Goal: Task Accomplishment & Management: Complete application form

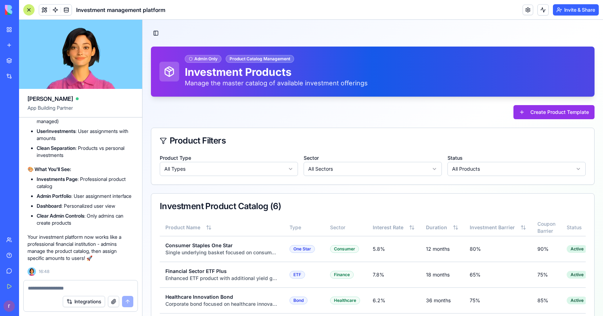
scroll to position [20088, 0]
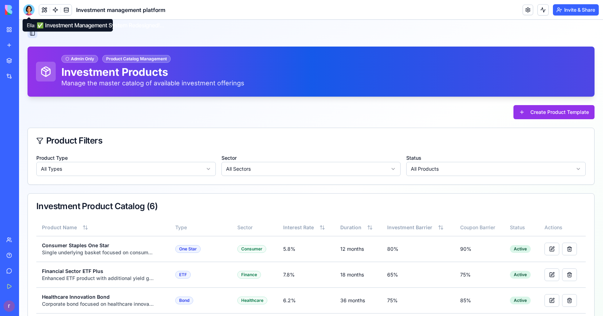
click at [31, 36] on button "Toggle Sidebar" at bounding box center [33, 33] width 10 height 10
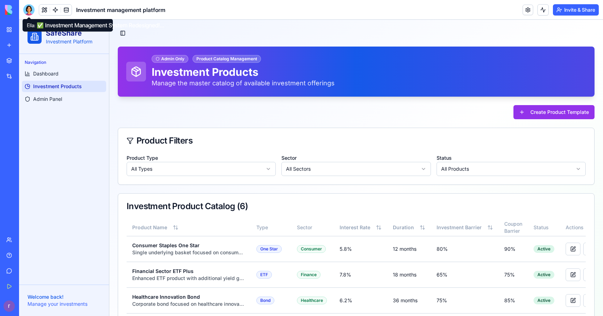
click at [33, 12] on div at bounding box center [28, 9] width 11 height 11
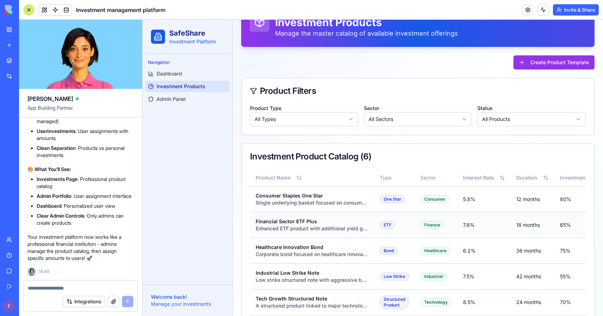
scroll to position [46, 0]
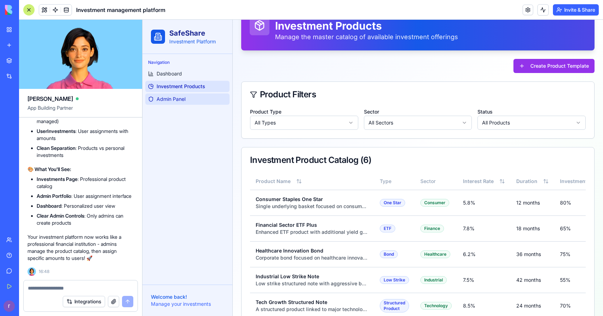
click at [176, 101] on span "Admin Panel" at bounding box center [171, 99] width 29 height 7
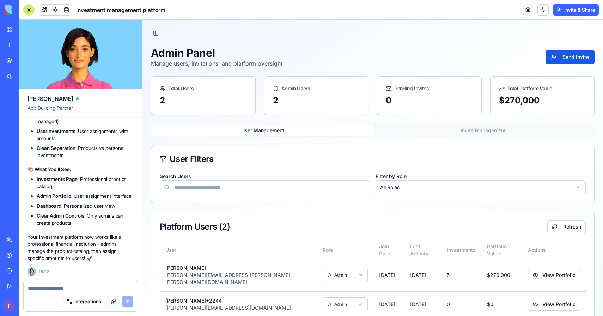
scroll to position [11, 0]
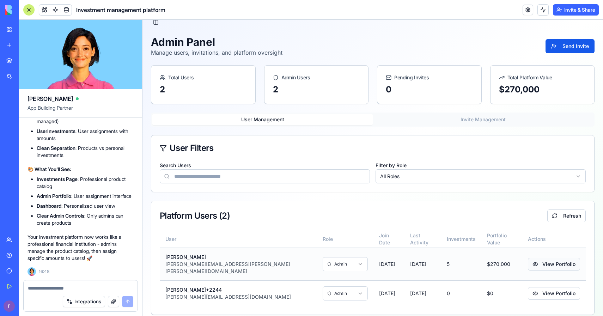
click at [536, 263] on button "View Portfolio" at bounding box center [554, 264] width 52 height 13
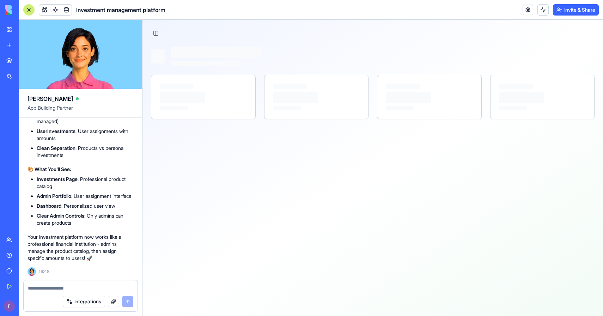
scroll to position [0, 0]
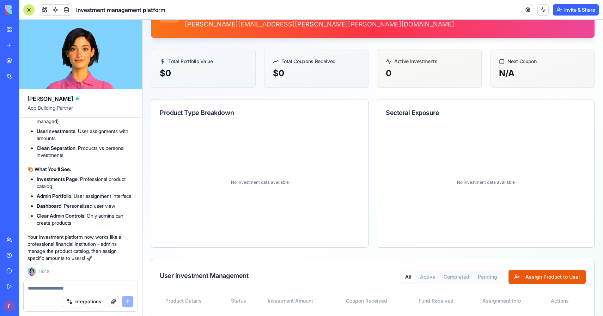
scroll to position [69, 0]
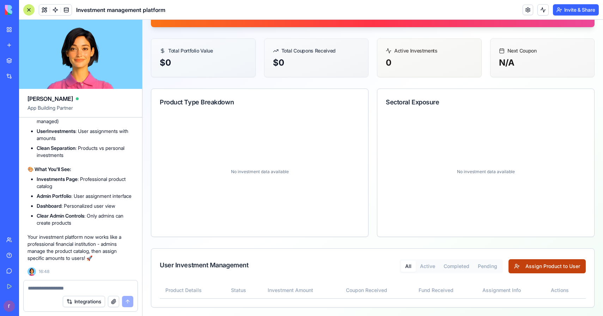
click at [529, 270] on button "Assign Product to User" at bounding box center [547, 266] width 77 height 14
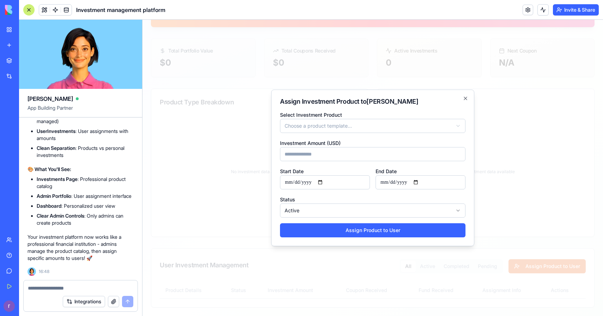
click at [384, 131] on body "**********" at bounding box center [372, 133] width 461 height 366
click at [467, 96] on body "**********" at bounding box center [372, 133] width 461 height 366
click at [467, 96] on icon "button" at bounding box center [466, 99] width 6 height 6
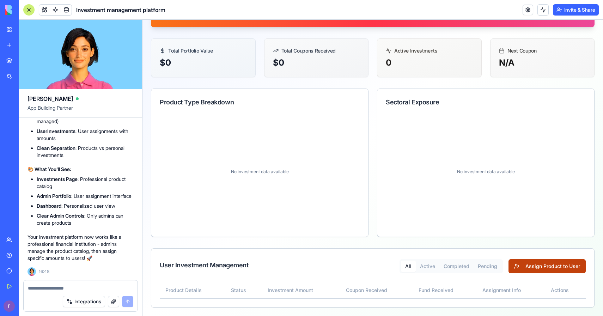
click at [516, 264] on button "Assign Product to User" at bounding box center [547, 266] width 77 height 14
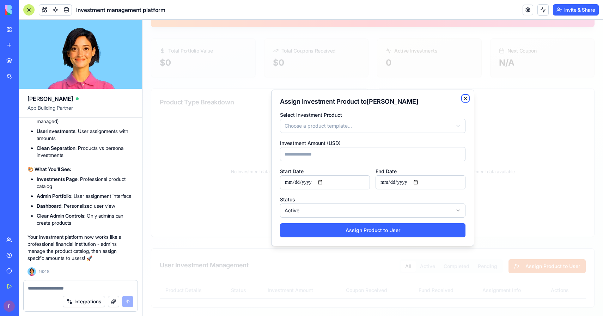
click at [467, 99] on icon "button" at bounding box center [466, 99] width 6 height 6
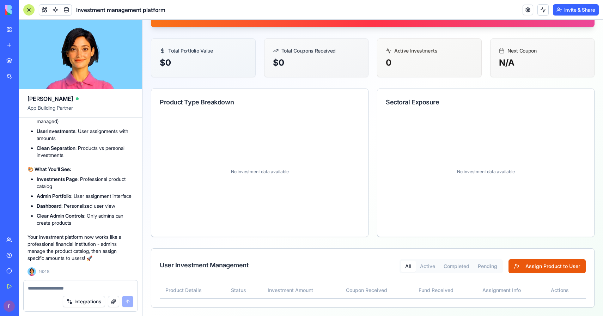
scroll to position [19984, 0]
click at [84, 286] on textarea at bounding box center [80, 288] width 105 height 7
type textarea "*"
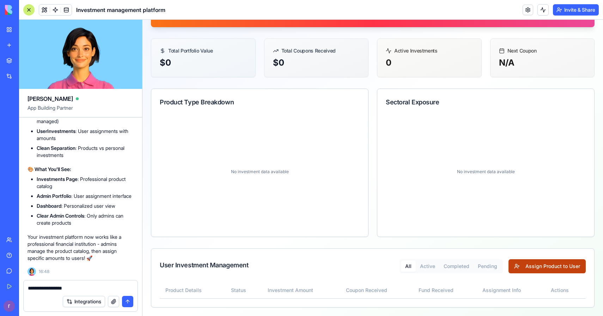
type textarea "**********"
click at [527, 265] on button "Assign Product to User" at bounding box center [547, 266] width 77 height 14
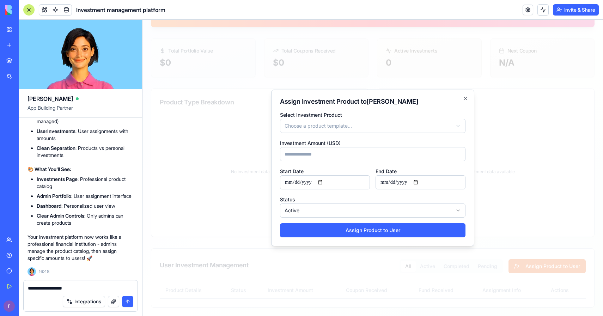
click at [357, 127] on body "**********" at bounding box center [372, 133] width 461 height 366
click at [355, 160] on input "Investment Amount (USD)" at bounding box center [373, 154] width 186 height 14
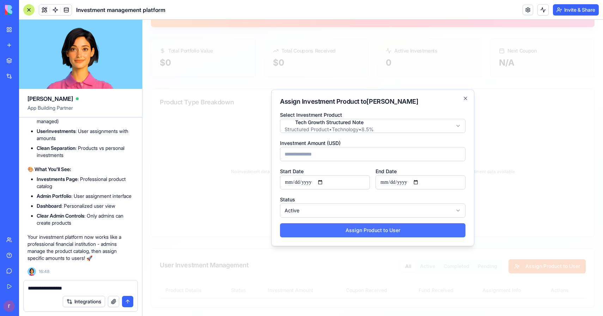
type input "******"
click at [340, 226] on button "Assign Product to User" at bounding box center [373, 230] width 186 height 14
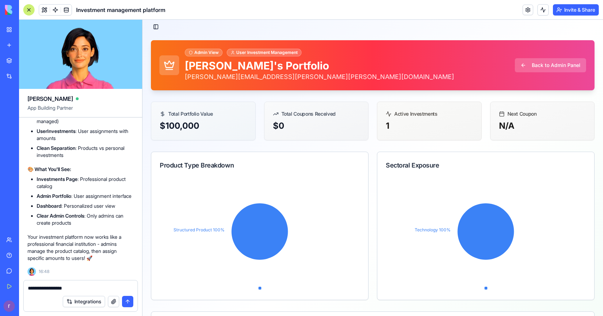
scroll to position [0, 0]
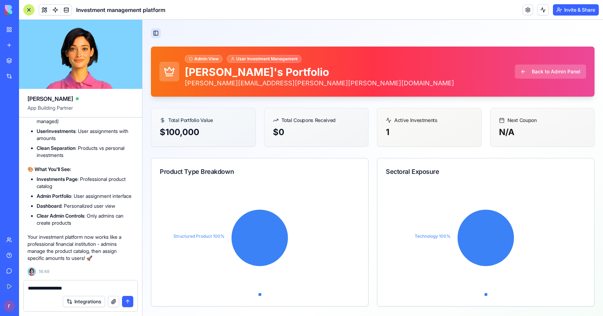
click at [157, 32] on button "Toggle Sidebar" at bounding box center [156, 33] width 10 height 10
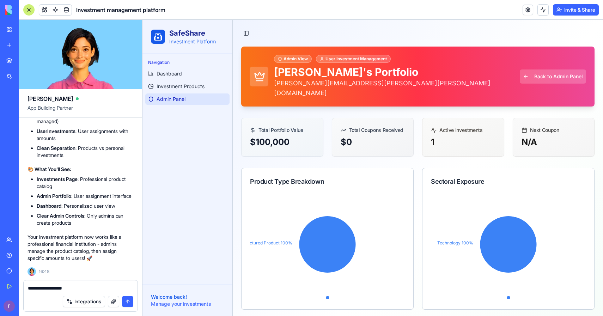
click at [173, 102] on span "Admin Panel" at bounding box center [171, 99] width 29 height 7
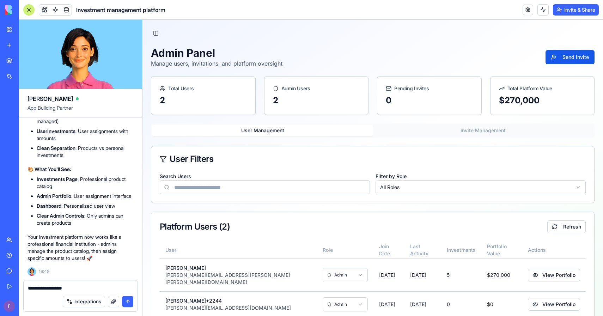
scroll to position [11, 0]
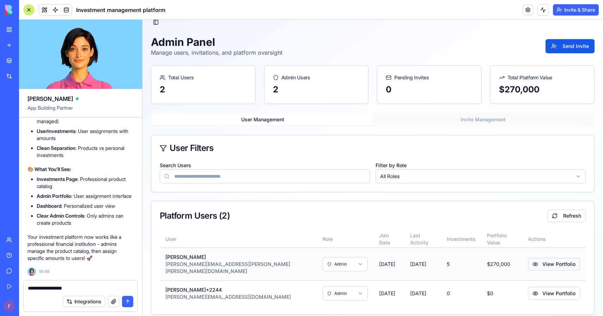
click at [531, 263] on button "View Portfolio" at bounding box center [554, 264] width 52 height 13
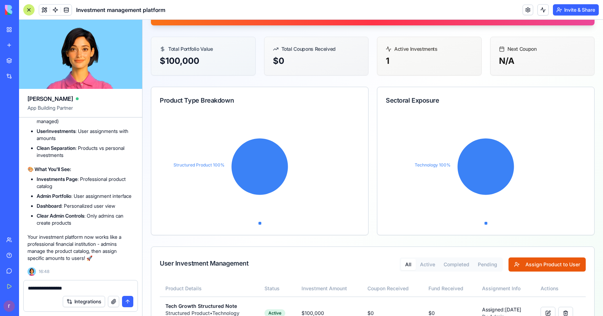
scroll to position [102, 0]
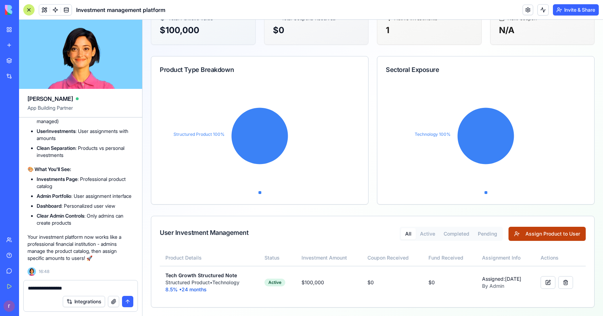
click at [542, 235] on button "Assign Product to User" at bounding box center [547, 234] width 77 height 14
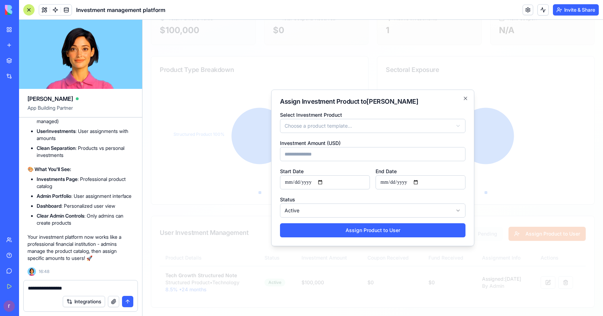
click at [410, 134] on form "**********" at bounding box center [373, 173] width 186 height 127
click at [410, 127] on body "**********" at bounding box center [372, 117] width 461 height 398
click at [372, 155] on input "Investment Amount (USD)" at bounding box center [373, 154] width 186 height 14
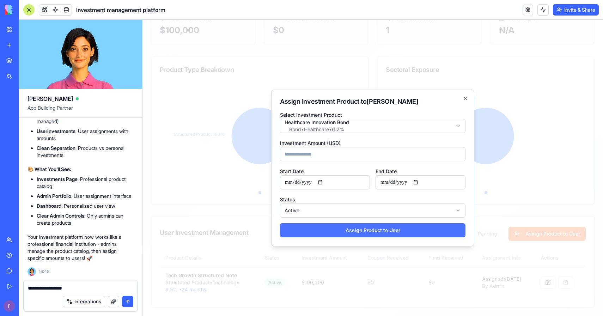
type input "*****"
click at [364, 231] on button "Assign Product to User" at bounding box center [373, 230] width 186 height 14
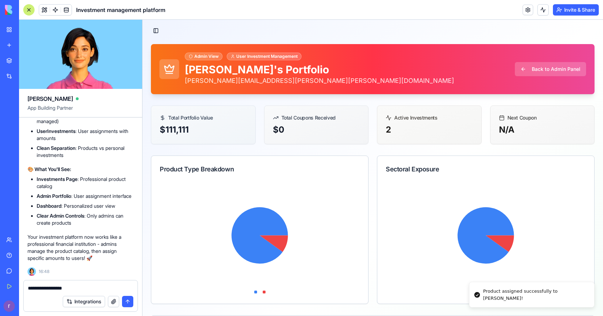
scroll to position [0, 0]
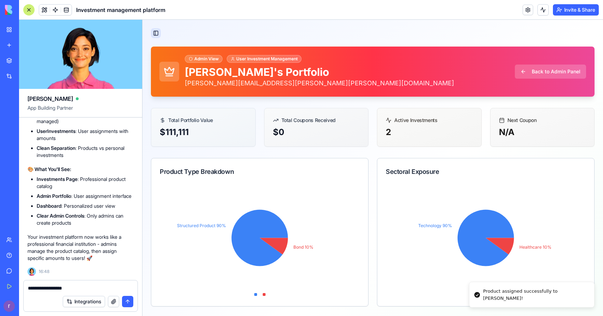
click at [156, 34] on button "Toggle Sidebar" at bounding box center [156, 33] width 10 height 10
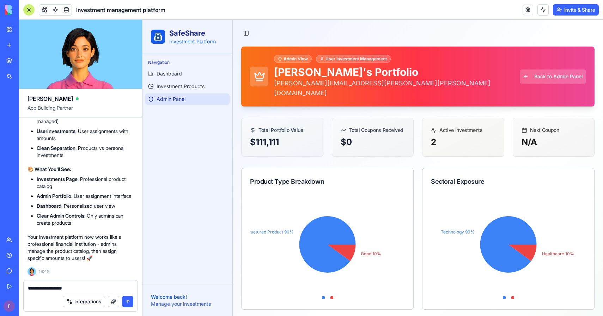
click at [177, 101] on span "Admin Panel" at bounding box center [171, 99] width 29 height 7
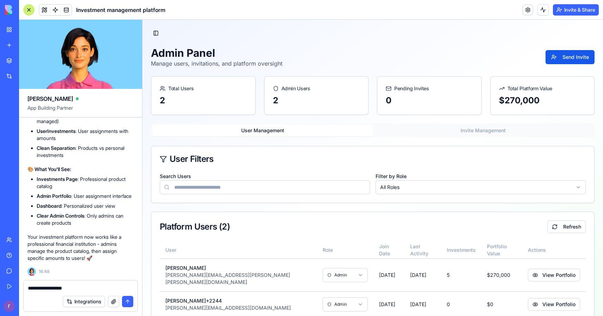
scroll to position [11, 0]
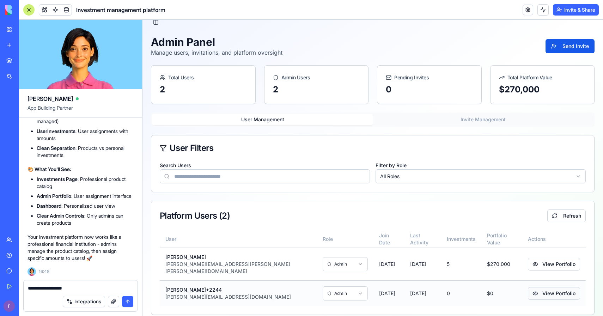
click at [562, 290] on button "View Portfolio" at bounding box center [554, 293] width 52 height 13
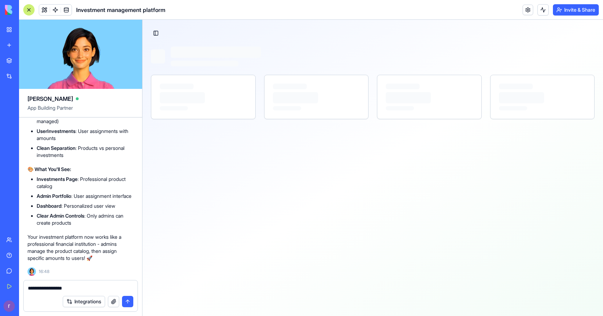
scroll to position [0, 0]
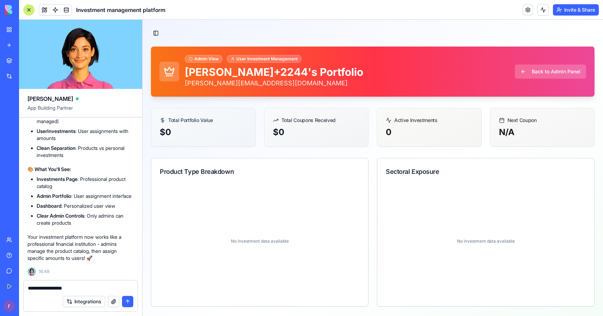
scroll to position [69, 0]
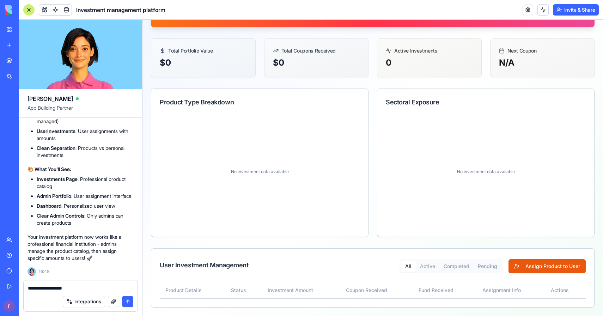
click at [117, 285] on textarea "**********" at bounding box center [80, 288] width 105 height 7
type textarea "*"
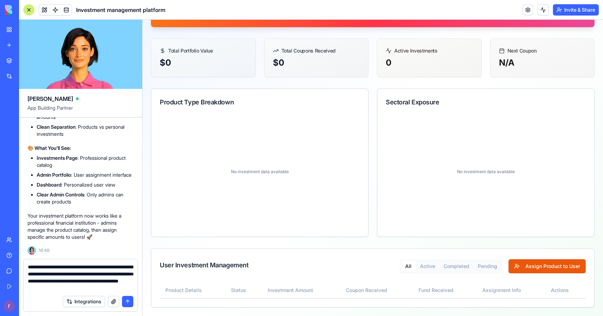
type textarea "**********"
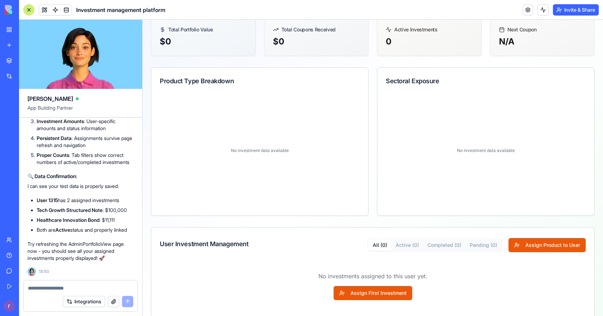
scroll to position [103, 0]
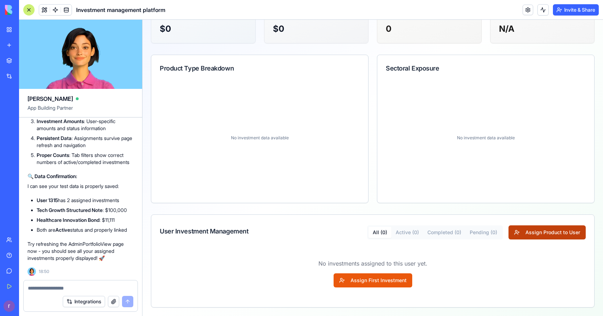
click at [516, 230] on button "Assign Product to User" at bounding box center [547, 232] width 77 height 14
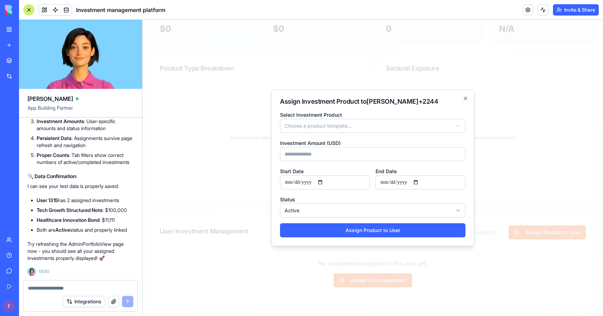
click at [363, 124] on body "**********" at bounding box center [372, 116] width 461 height 400
click at [341, 155] on input "Investment Amount (USD)" at bounding box center [373, 154] width 186 height 14
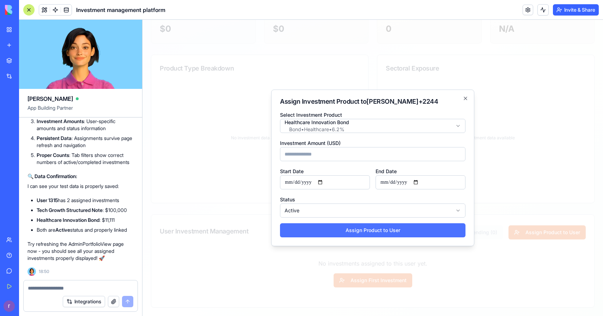
type input "*****"
click at [341, 224] on button "Assign Product to User" at bounding box center [373, 230] width 186 height 14
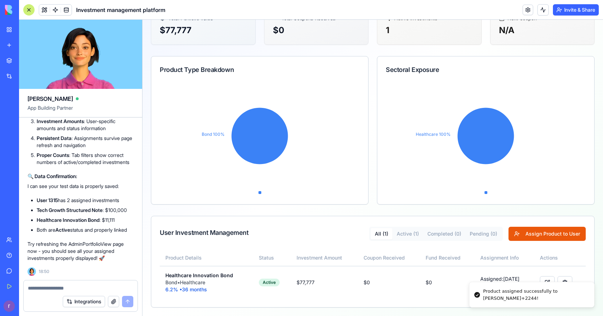
scroll to position [0, 0]
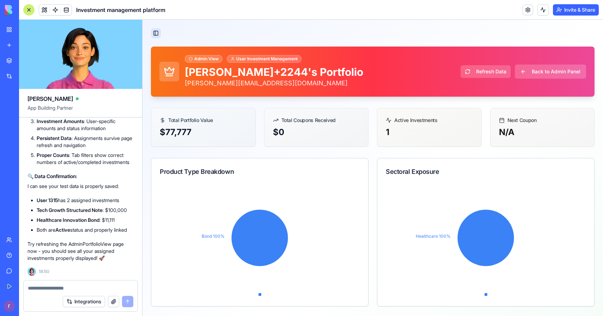
click at [155, 30] on button "Toggle Sidebar" at bounding box center [156, 33] width 10 height 10
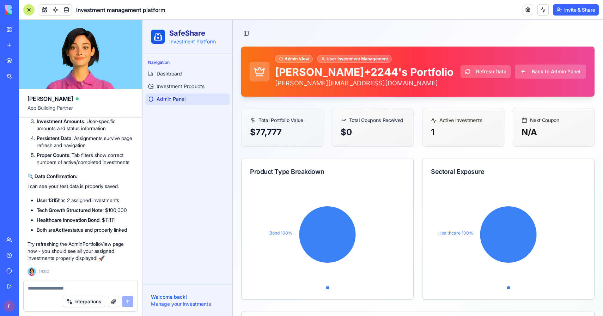
click at [177, 98] on span "Admin Panel" at bounding box center [171, 99] width 29 height 7
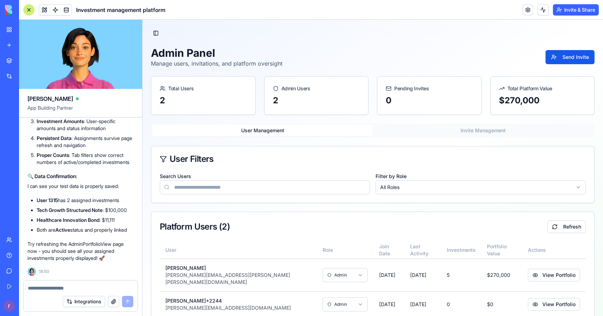
scroll to position [11, 0]
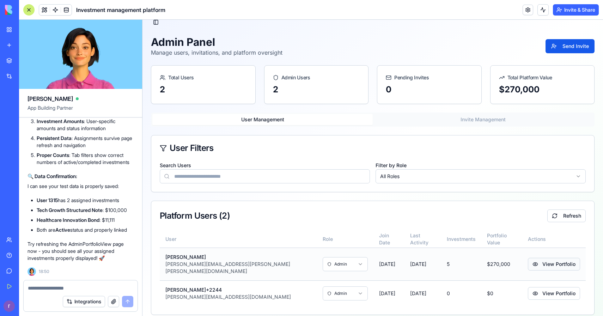
click at [542, 258] on button "View Portfolio" at bounding box center [554, 264] width 52 height 13
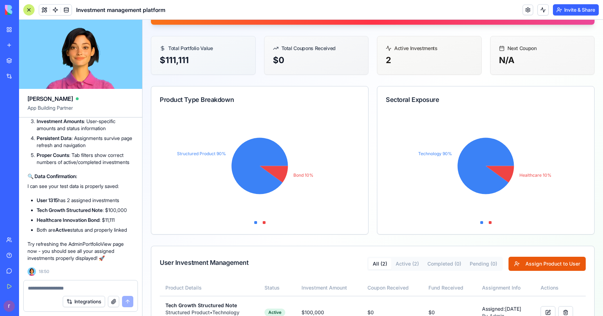
scroll to position [135, 0]
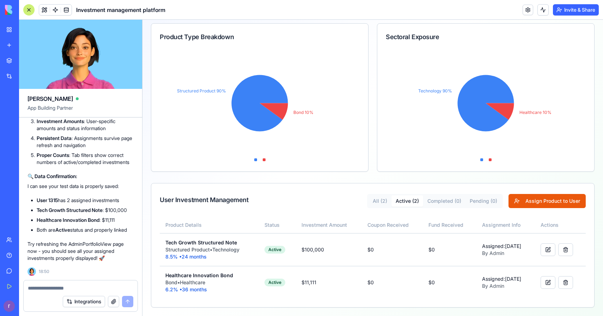
click at [420, 198] on button "Active ( 2 )" at bounding box center [407, 200] width 32 height 11
click at [444, 199] on div "Admin View User Investment Management ron levinson 's Portfolio ron.levinson.rl…" at bounding box center [373, 110] width 444 height 396
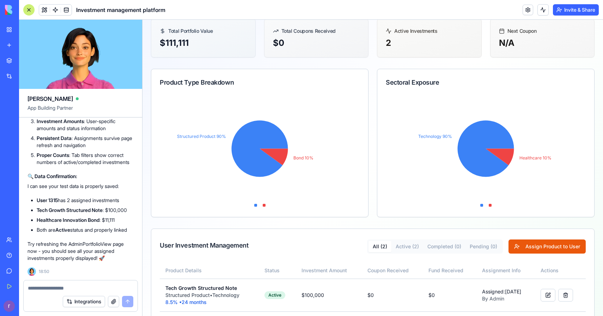
click at [377, 244] on button "All ( 2 )" at bounding box center [380, 246] width 23 height 11
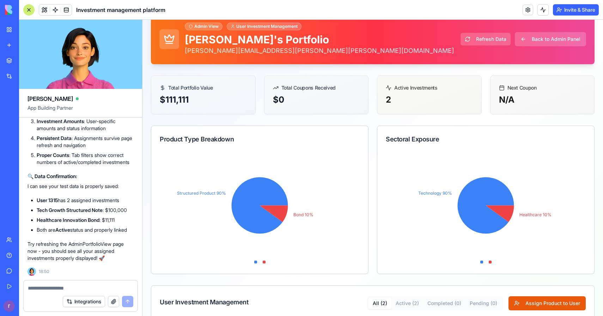
scroll to position [0, 0]
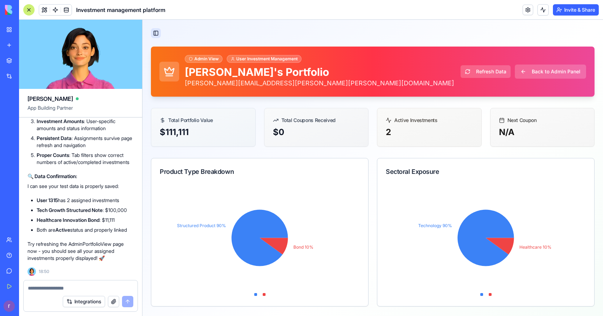
click at [156, 32] on button "Toggle Sidebar" at bounding box center [156, 33] width 10 height 10
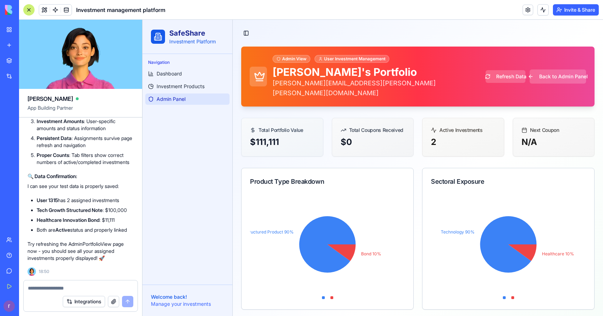
click at [168, 100] on span "Admin Panel" at bounding box center [171, 99] width 29 height 7
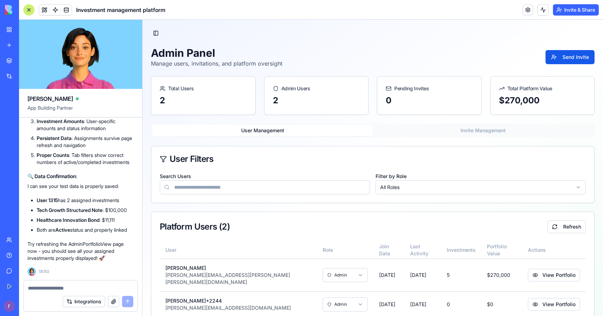
scroll to position [11, 0]
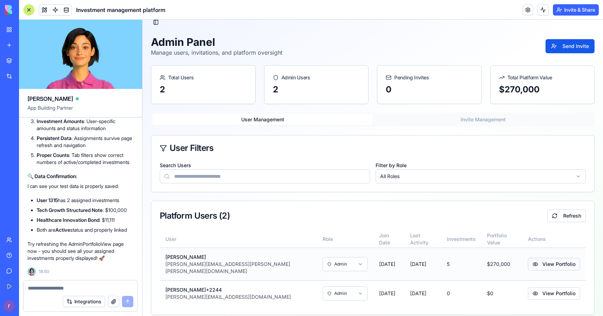
click at [528, 261] on button "View Portfolio" at bounding box center [554, 264] width 52 height 13
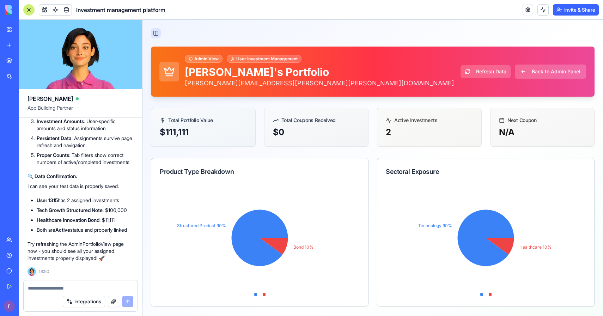
click at [154, 32] on button "Toggle Sidebar" at bounding box center [156, 33] width 10 height 10
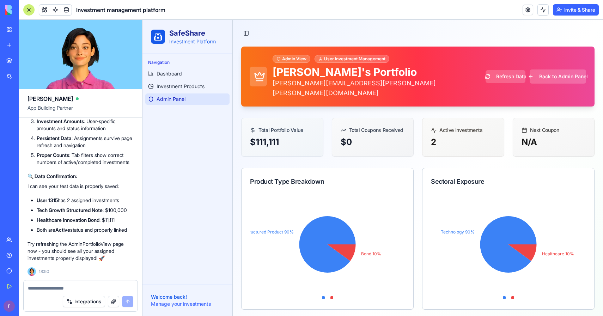
click at [174, 98] on span "Admin Panel" at bounding box center [171, 99] width 29 height 7
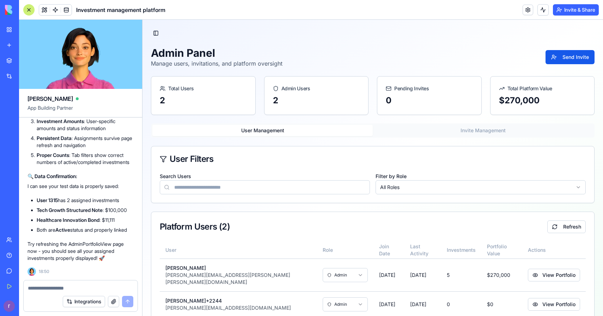
scroll to position [11, 0]
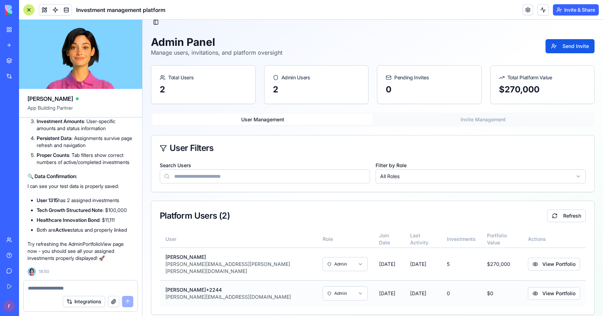
click at [292, 290] on html "SafeShare Investment Platform Navigation Dashboard Investment Products Admin Pa…" at bounding box center [372, 166] width 461 height 315
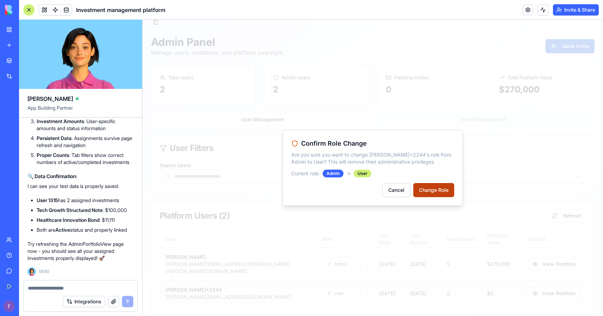
click at [431, 187] on button "Change Role" at bounding box center [433, 190] width 41 height 14
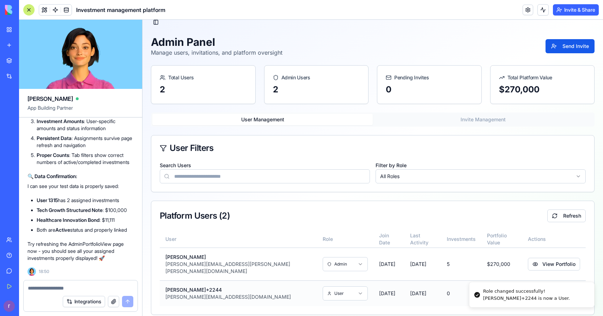
click at [178, 293] on div "shelly+2244@blocks.ws" at bounding box center [238, 296] width 146 height 7
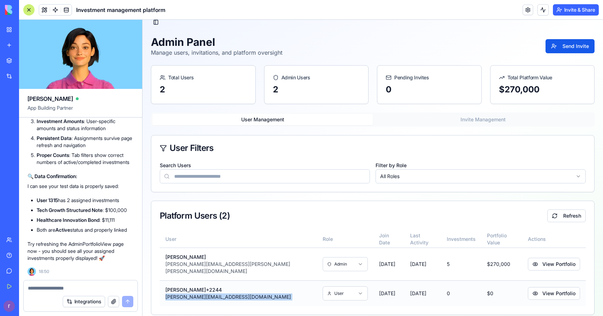
copy tr "shelly+2244@blocks.ws"
click at [82, 294] on div "Integrations" at bounding box center [81, 302] width 114 height 20
click at [81, 287] on textarea at bounding box center [80, 288] width 105 height 7
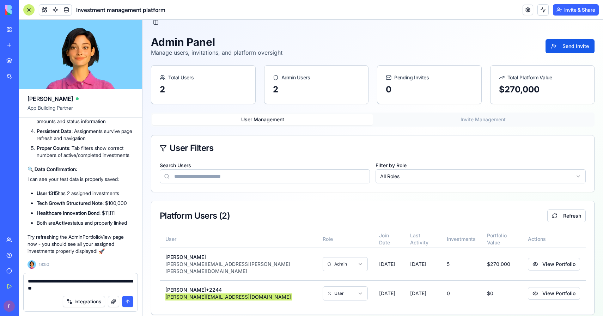
paste textarea "**********"
type textarea "**********"
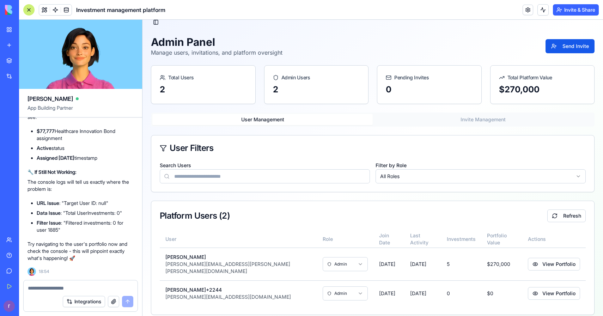
scroll to position [21623, 0]
click at [533, 288] on button "View Portfolio" at bounding box center [554, 293] width 52 height 13
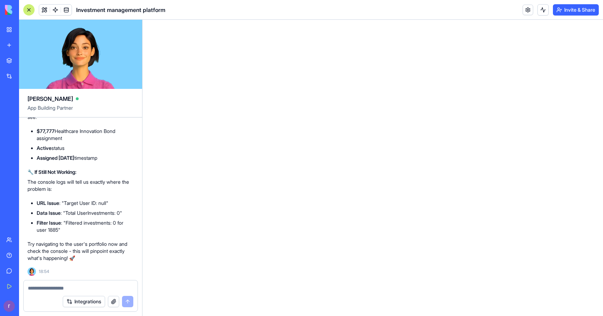
scroll to position [0, 0]
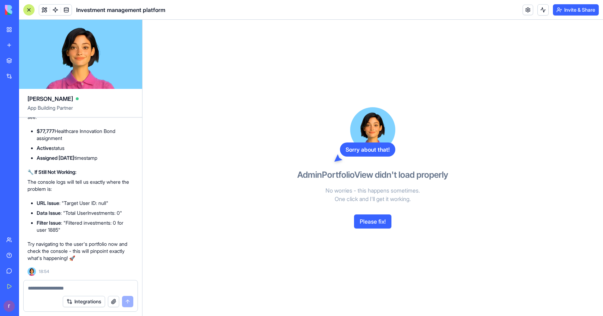
click at [379, 219] on button "Please fix!" at bounding box center [372, 221] width 37 height 14
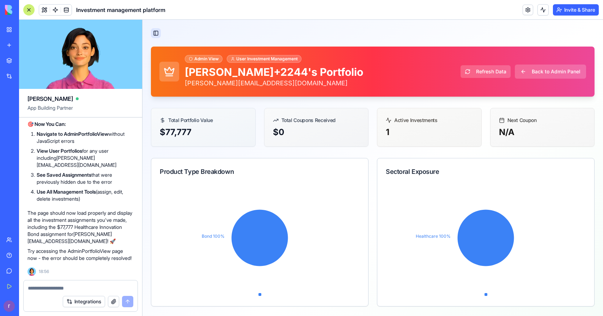
click at [155, 36] on button "Toggle Sidebar" at bounding box center [156, 33] width 10 height 10
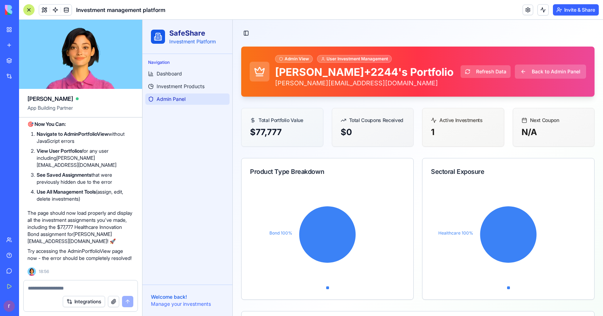
click at [174, 96] on span "Admin Panel" at bounding box center [171, 99] width 29 height 7
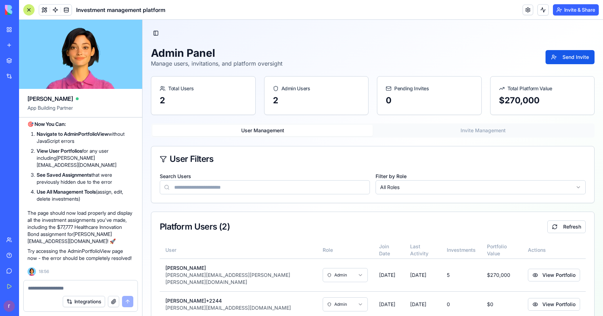
scroll to position [11, 0]
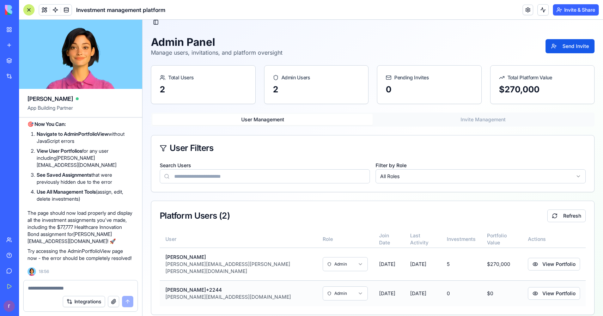
click at [270, 283] on html "SafeShare Investment Platform Navigation Dashboard Investment Products Admin Pa…" at bounding box center [372, 166] width 461 height 315
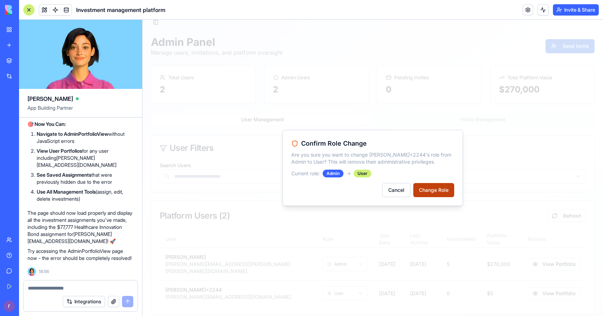
click at [423, 192] on button "Change Role" at bounding box center [433, 190] width 41 height 14
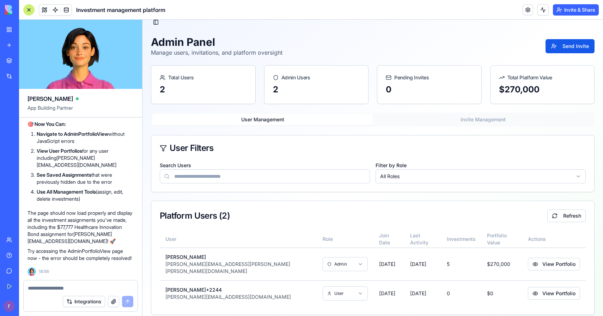
click at [111, 283] on div at bounding box center [81, 285] width 114 height 11
click at [105, 288] on textarea at bounding box center [80, 288] width 105 height 7
paste textarea "*"
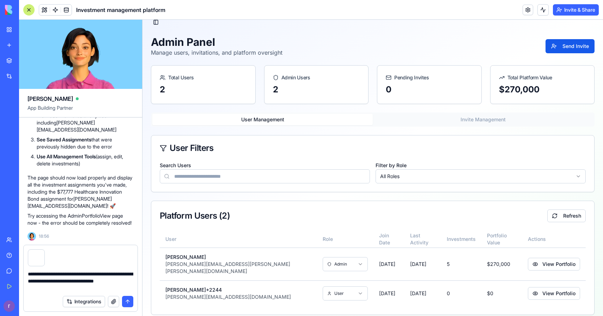
paste textarea
click at [64, 251] on button "button" at bounding box center [64, 251] width 0 height 0
click at [189, 293] on div "shelly+2244@blocks.ws" at bounding box center [238, 296] width 146 height 7
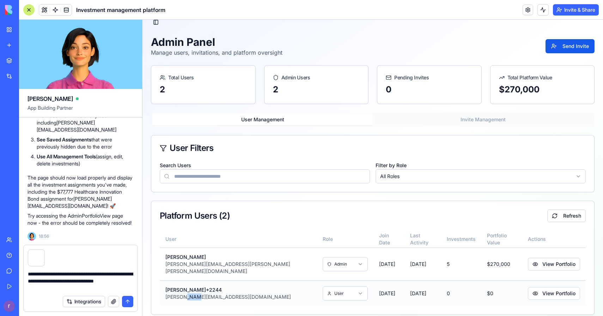
click at [189, 293] on div "shelly+2244@blocks.ws" at bounding box center [238, 296] width 146 height 7
click at [98, 292] on div "Integrations" at bounding box center [81, 302] width 114 height 20
click at [98, 290] on textarea "**********" at bounding box center [80, 281] width 105 height 21
paste textarea "**********"
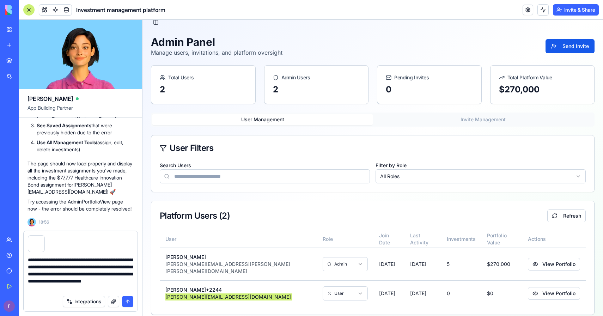
type textarea "**********"
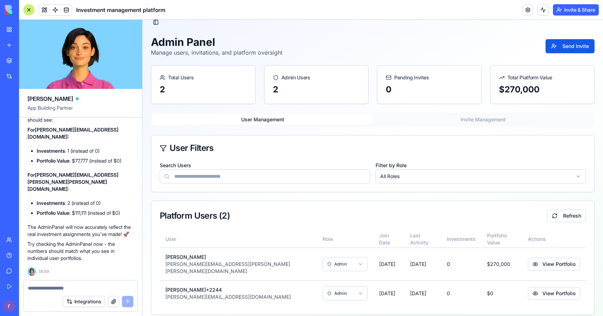
scroll to position [22755, 0]
click at [533, 287] on button "View Portfolio" at bounding box center [554, 293] width 52 height 13
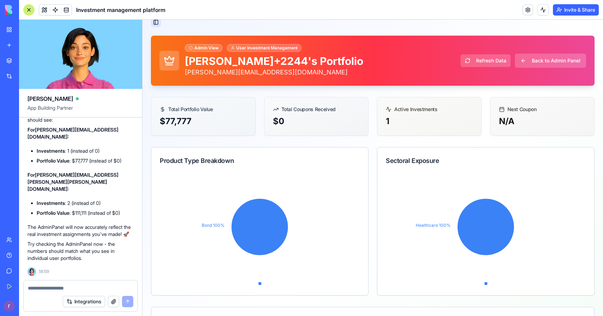
click at [154, 20] on button "Toggle Sidebar" at bounding box center [156, 22] width 10 height 10
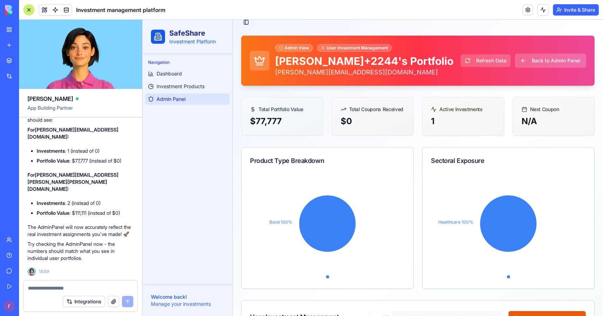
click at [176, 96] on span "Admin Panel" at bounding box center [171, 99] width 29 height 7
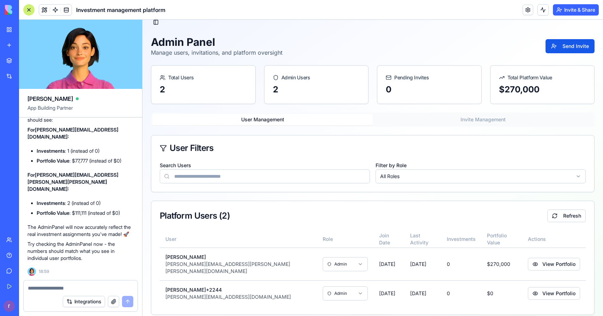
click at [89, 285] on textarea at bounding box center [80, 288] width 105 height 7
paste textarea "**********"
type textarea "**********"
click at [114, 282] on div at bounding box center [81, 285] width 114 height 11
click at [114, 285] on textarea at bounding box center [80, 288] width 105 height 7
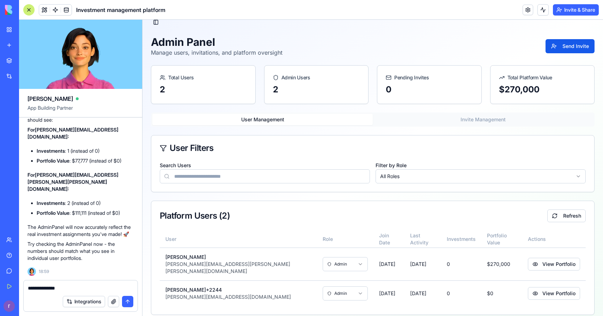
type textarea "**********"
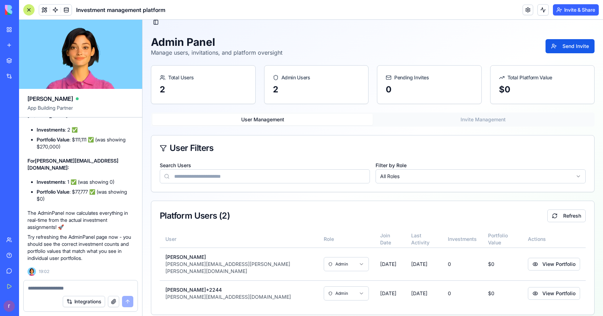
scroll to position [23440, 0]
click at [121, 288] on textarea at bounding box center [80, 288] width 105 height 7
paste textarea
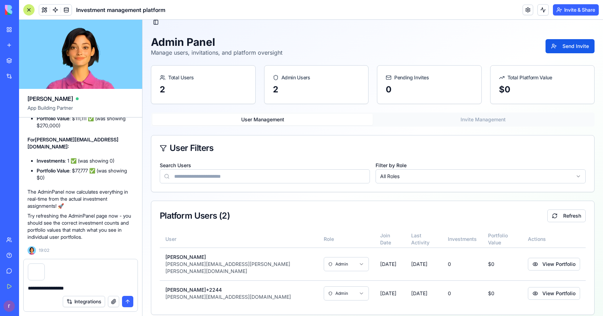
type textarea "**********"
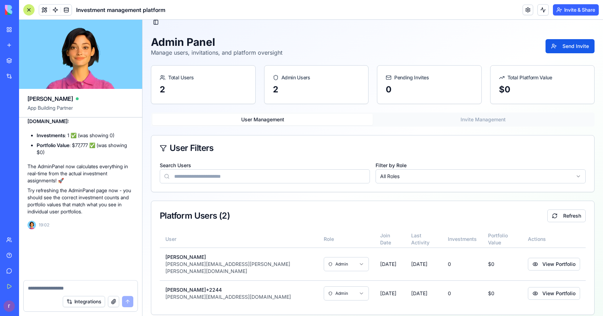
scroll to position [23487, 0]
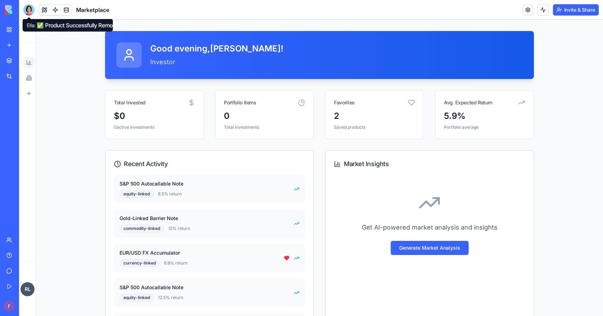
click at [30, 10] on div at bounding box center [28, 9] width 11 height 11
